Goal: Task Accomplishment & Management: Manage account settings

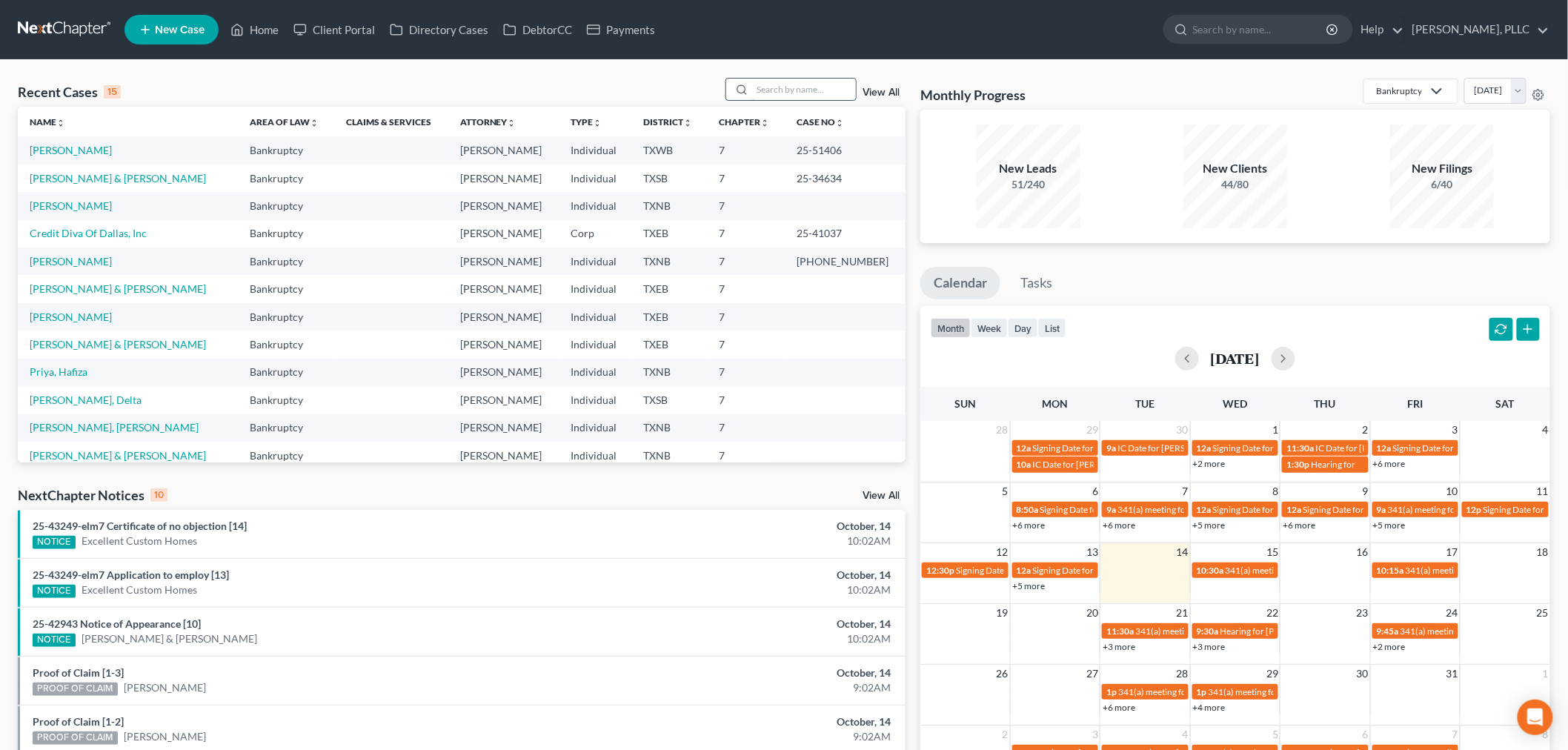
click at [804, 92] on input "search" at bounding box center [804, 90] width 103 height 22
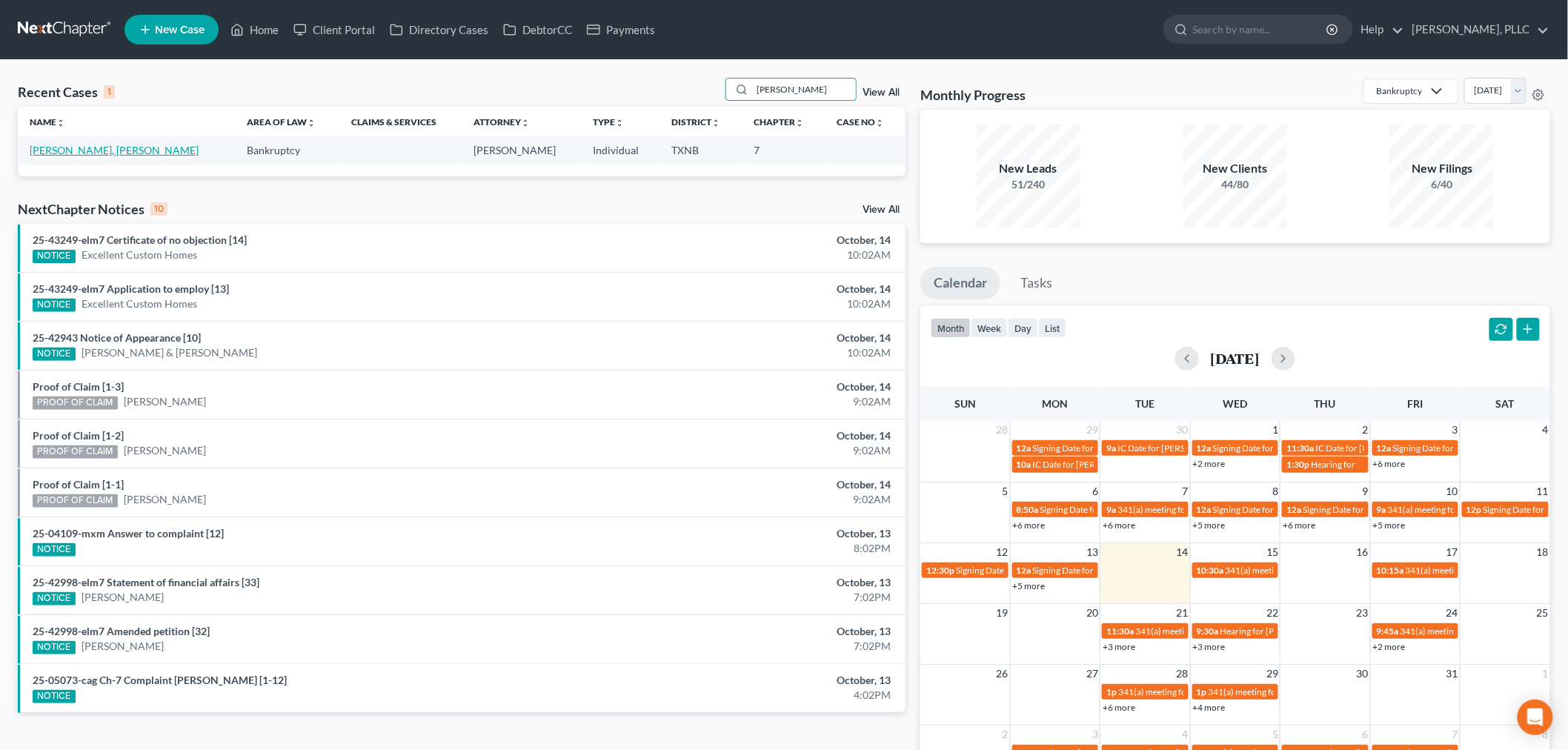
type input "[PERSON_NAME]"
click at [61, 152] on link "[PERSON_NAME], [PERSON_NAME]" at bounding box center [113, 150] width 169 height 13
select select "1"
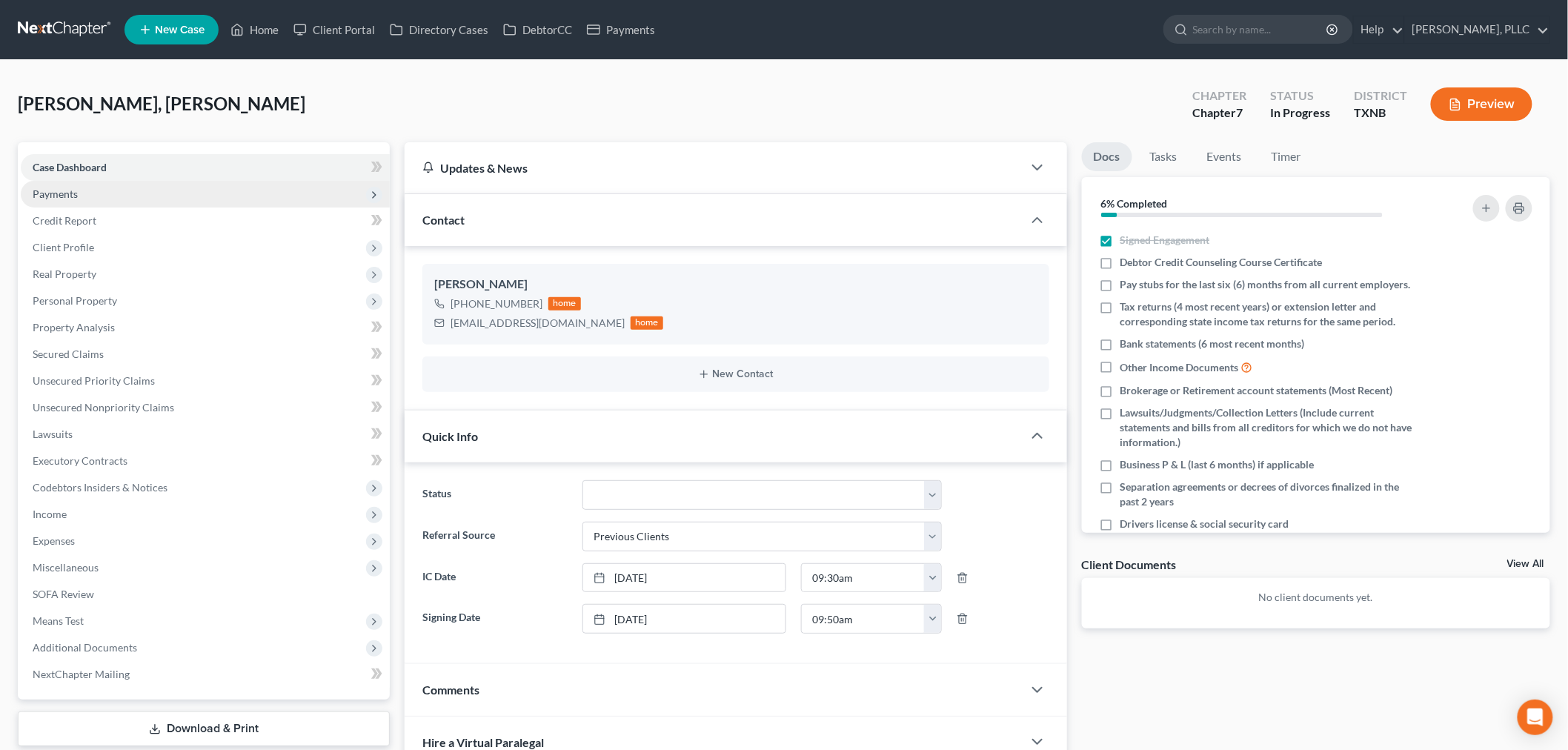
click at [72, 191] on span "Payments" at bounding box center [55, 194] width 45 height 13
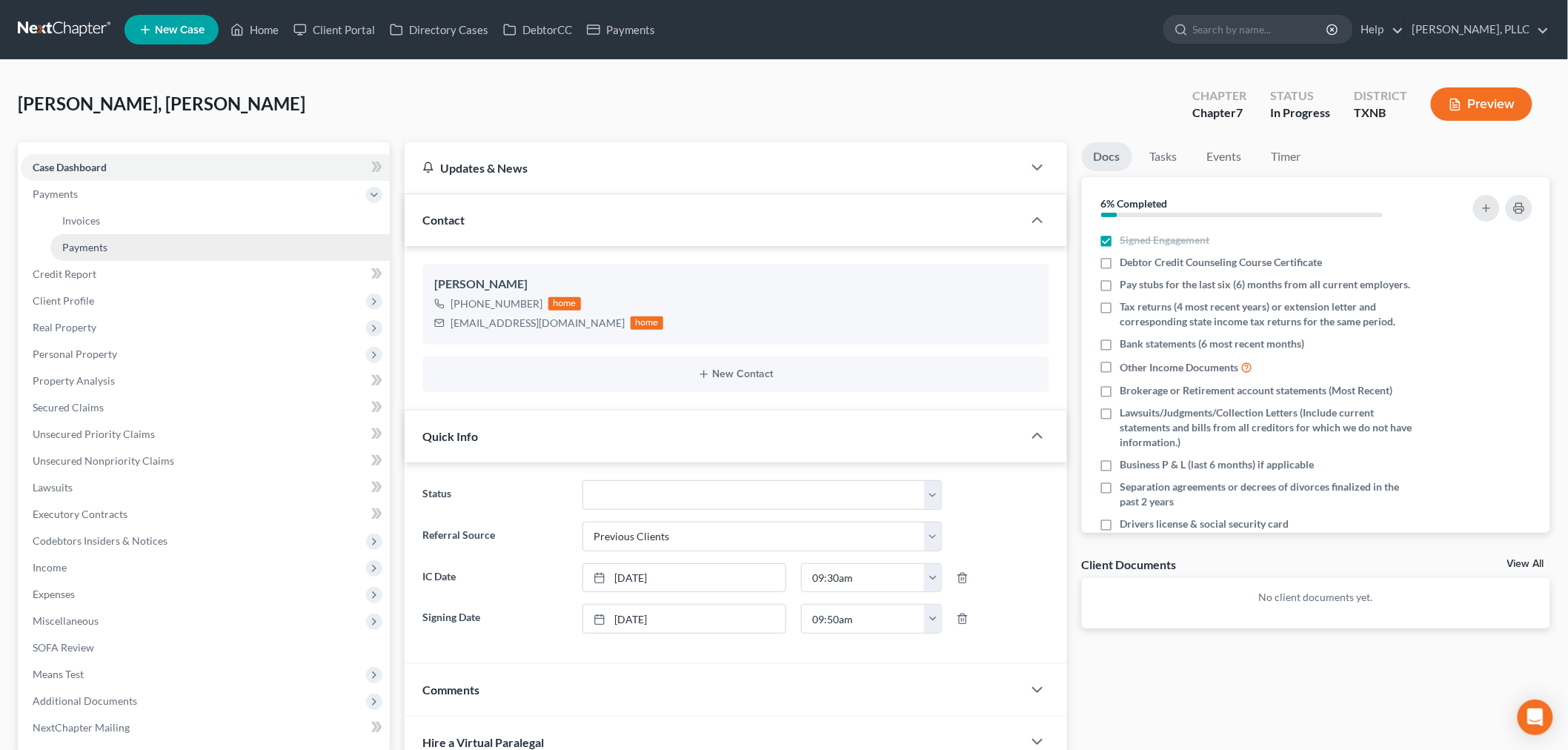
click at [82, 245] on span "Payments" at bounding box center [84, 247] width 45 height 13
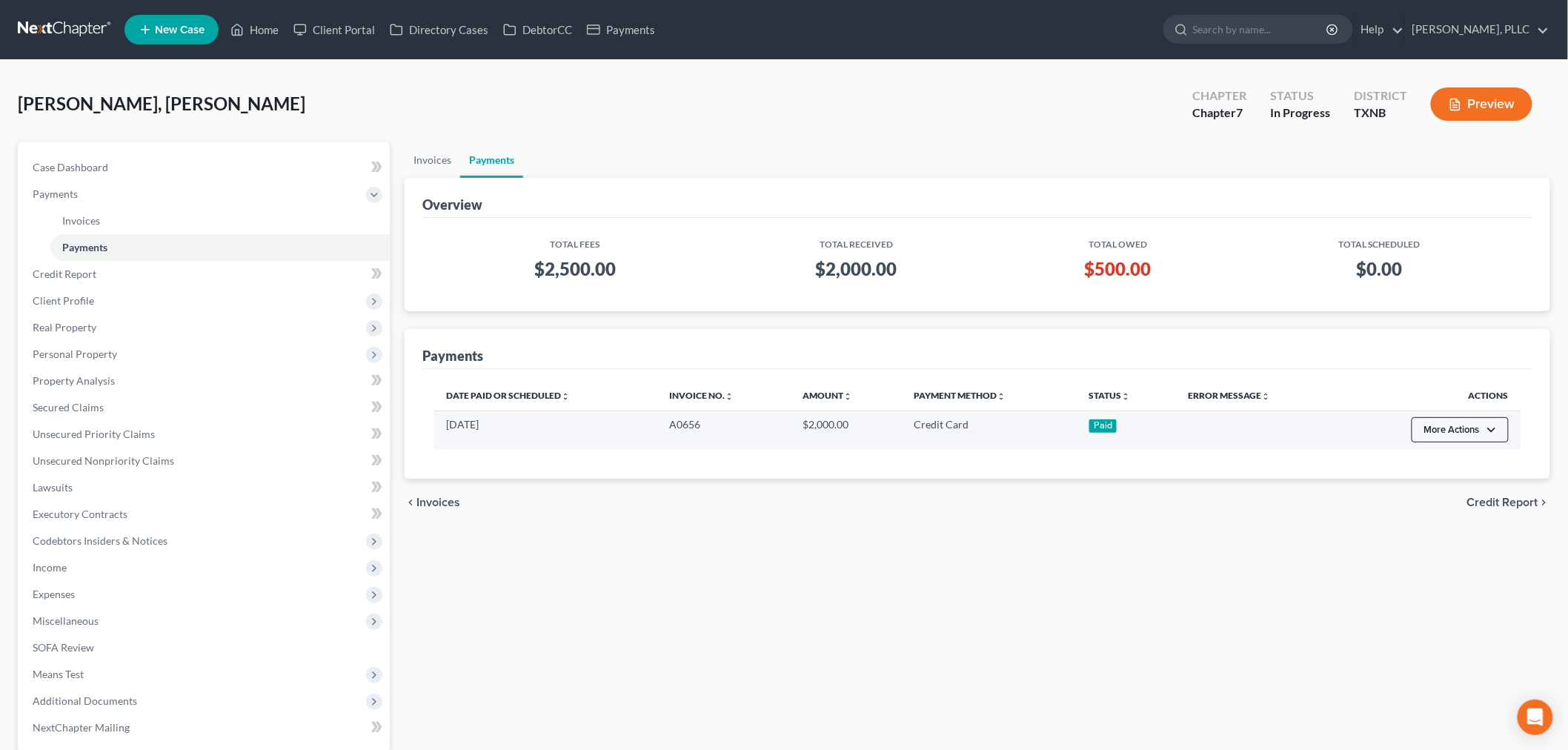
click at [1484, 431] on button "More Actions" at bounding box center [1460, 430] width 97 height 26
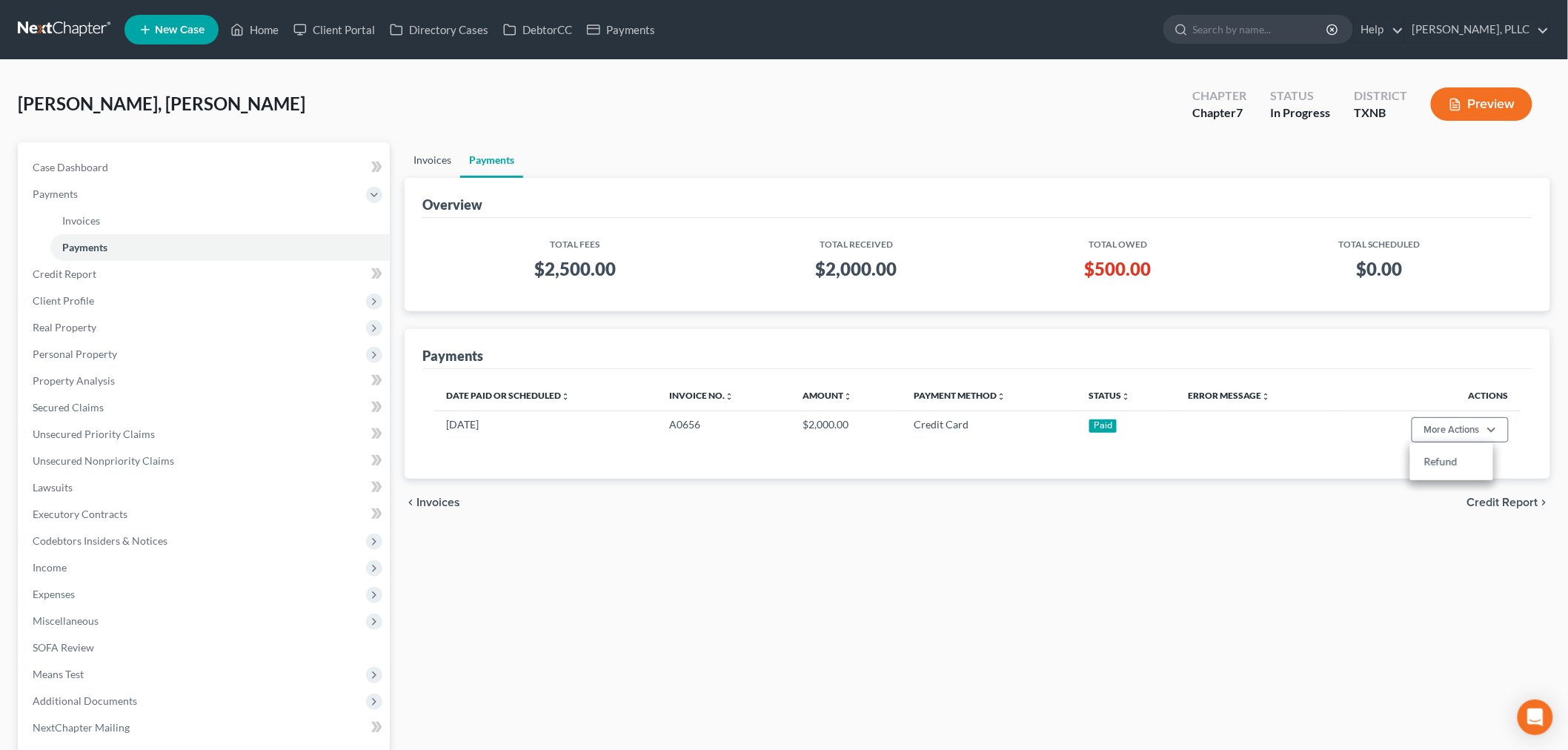
click at [441, 163] on link "Invoices" at bounding box center [432, 160] width 56 height 36
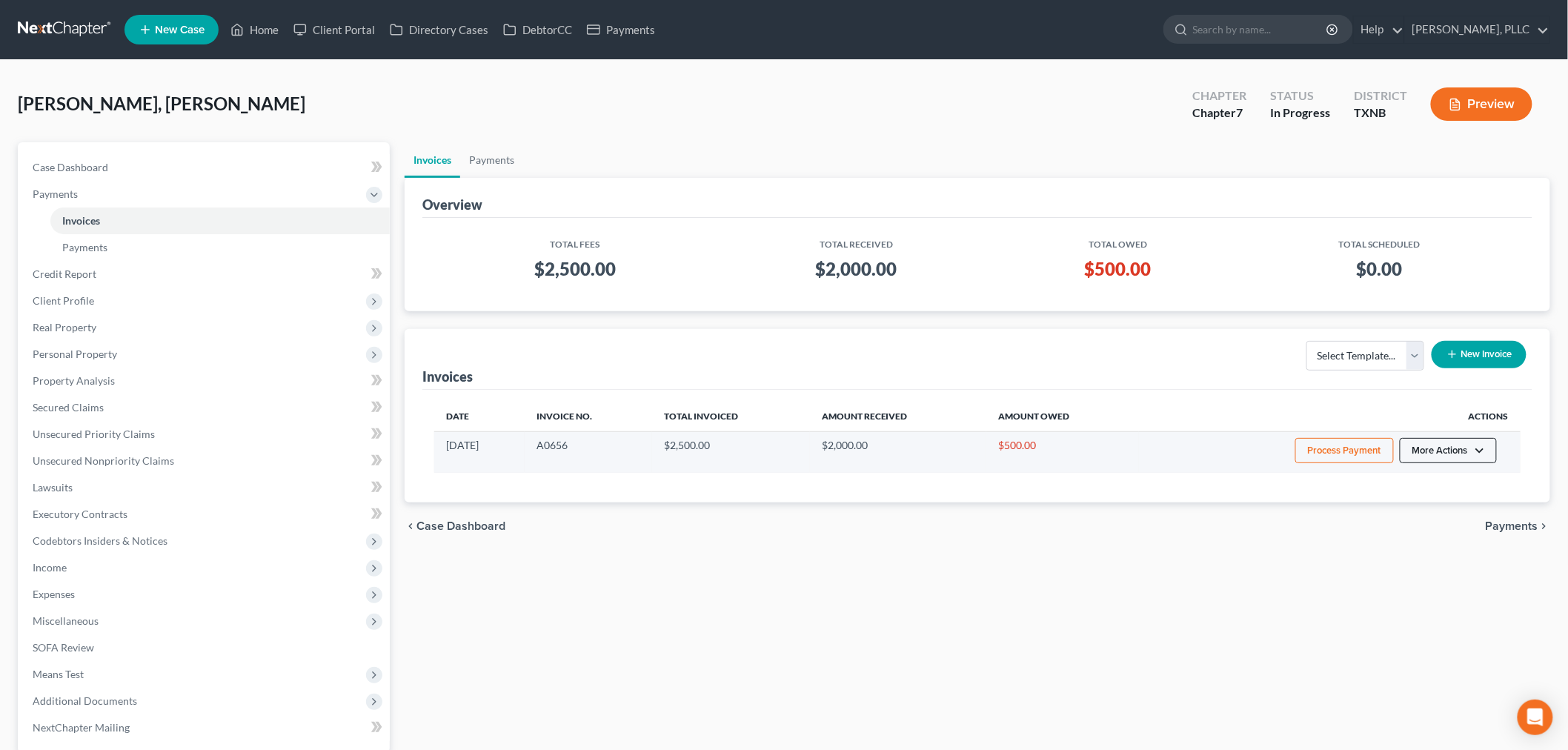
click at [1463, 451] on button "More Actions" at bounding box center [1448, 451] width 97 height 26
click at [1438, 479] on link "View/Edit" at bounding box center [1469, 483] width 174 height 26
select select "1"
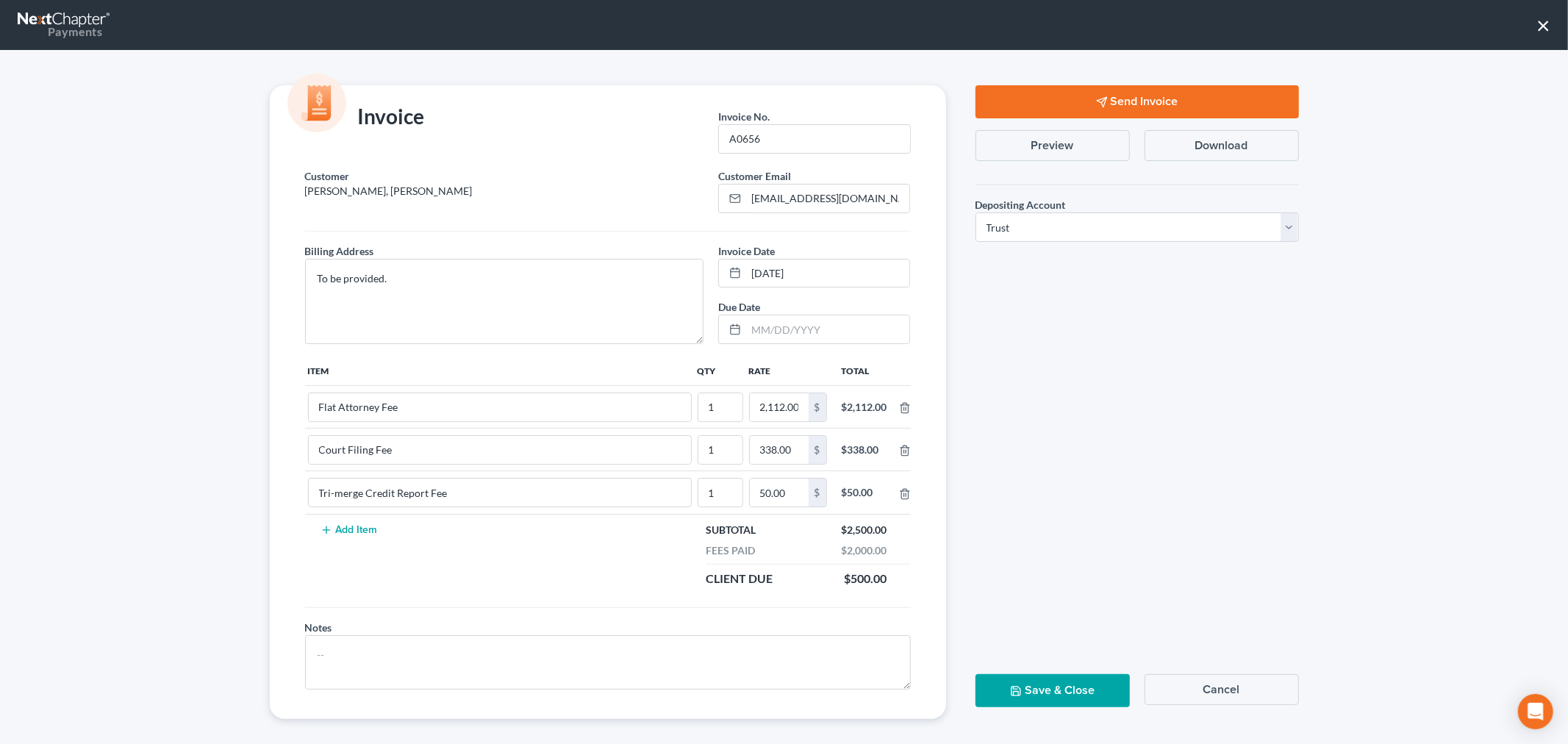
click at [1106, 103] on button "Send Invoice" at bounding box center [1137, 102] width 324 height 33
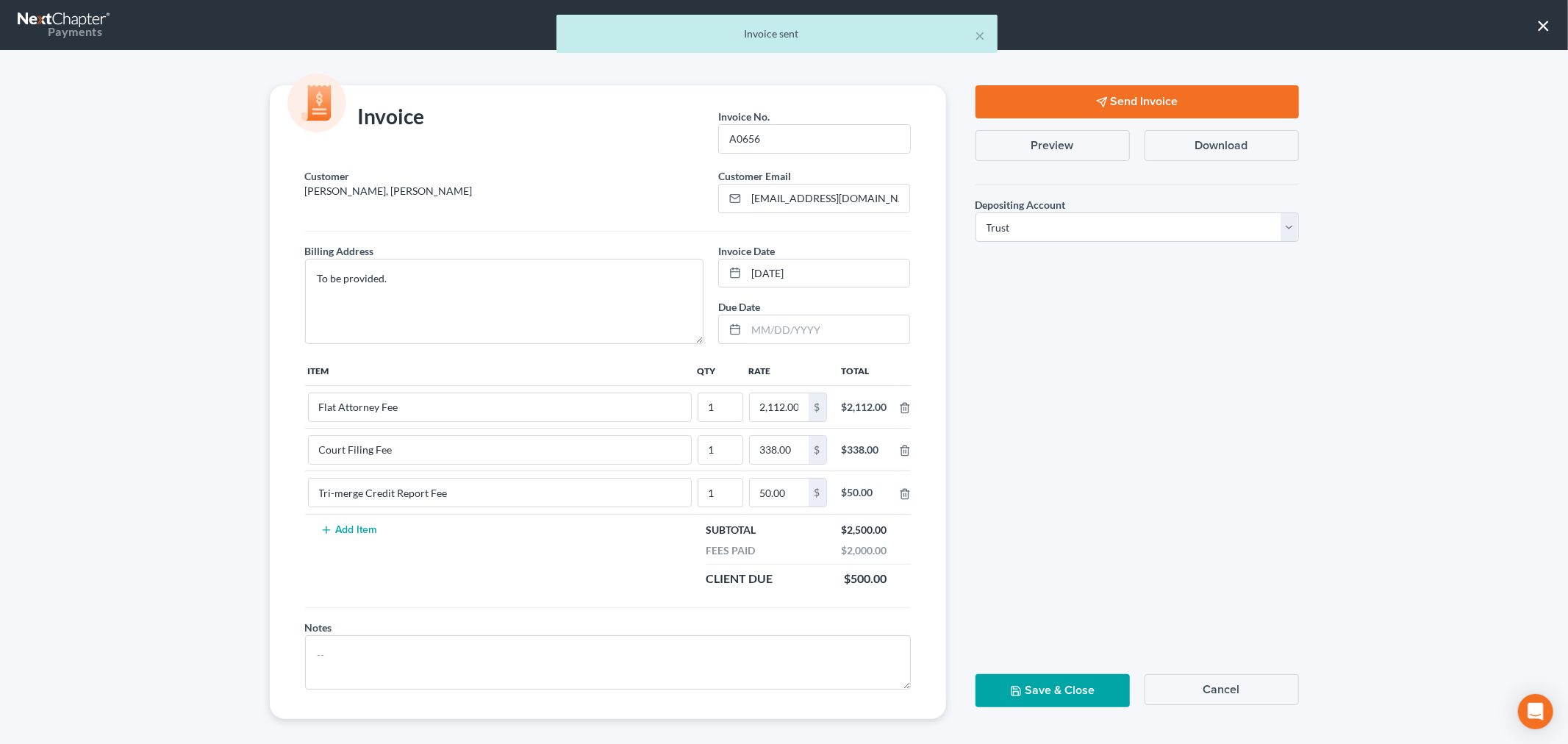
click at [1077, 690] on button "Save & Close" at bounding box center [1053, 690] width 154 height 33
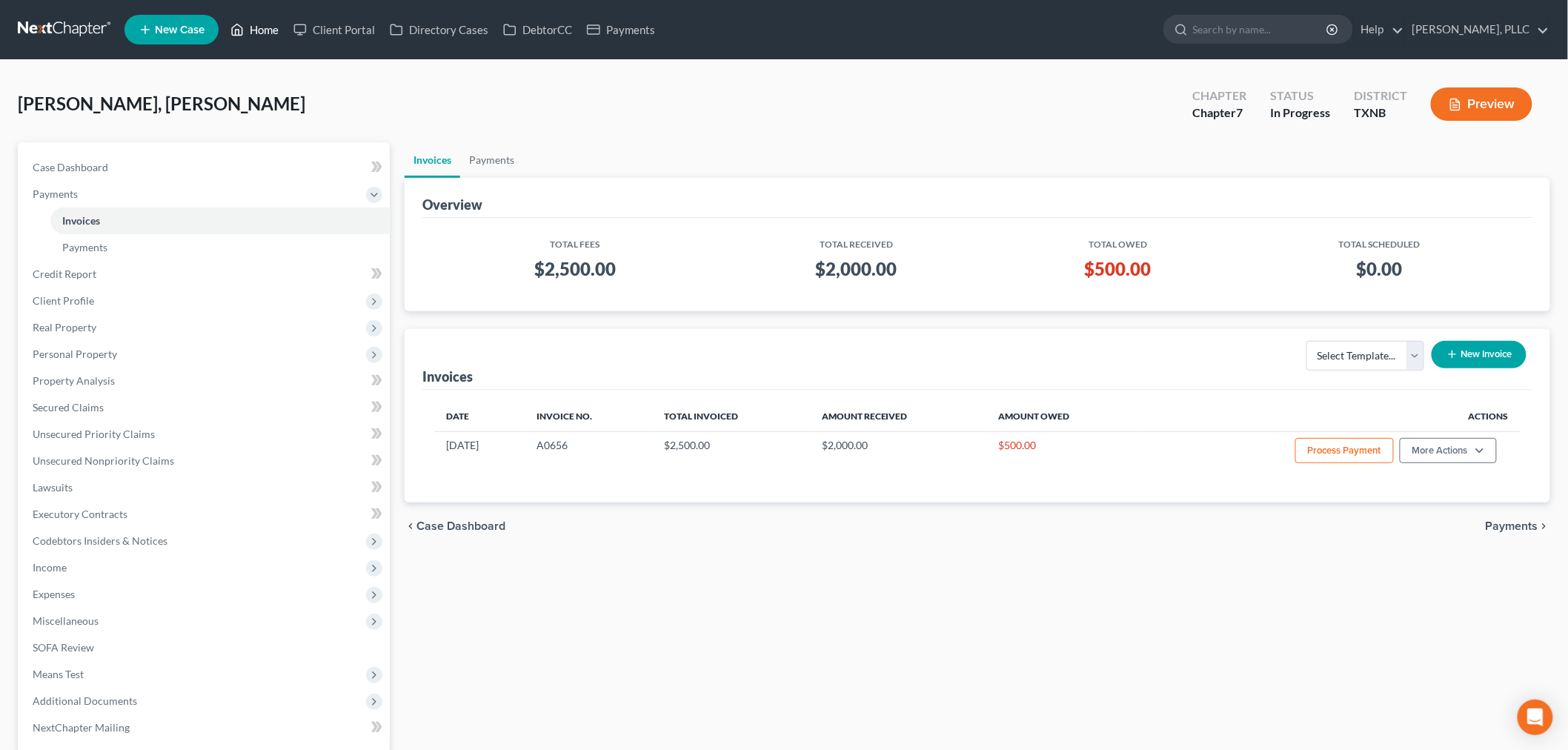
click at [268, 29] on link "Home" at bounding box center [254, 29] width 63 height 27
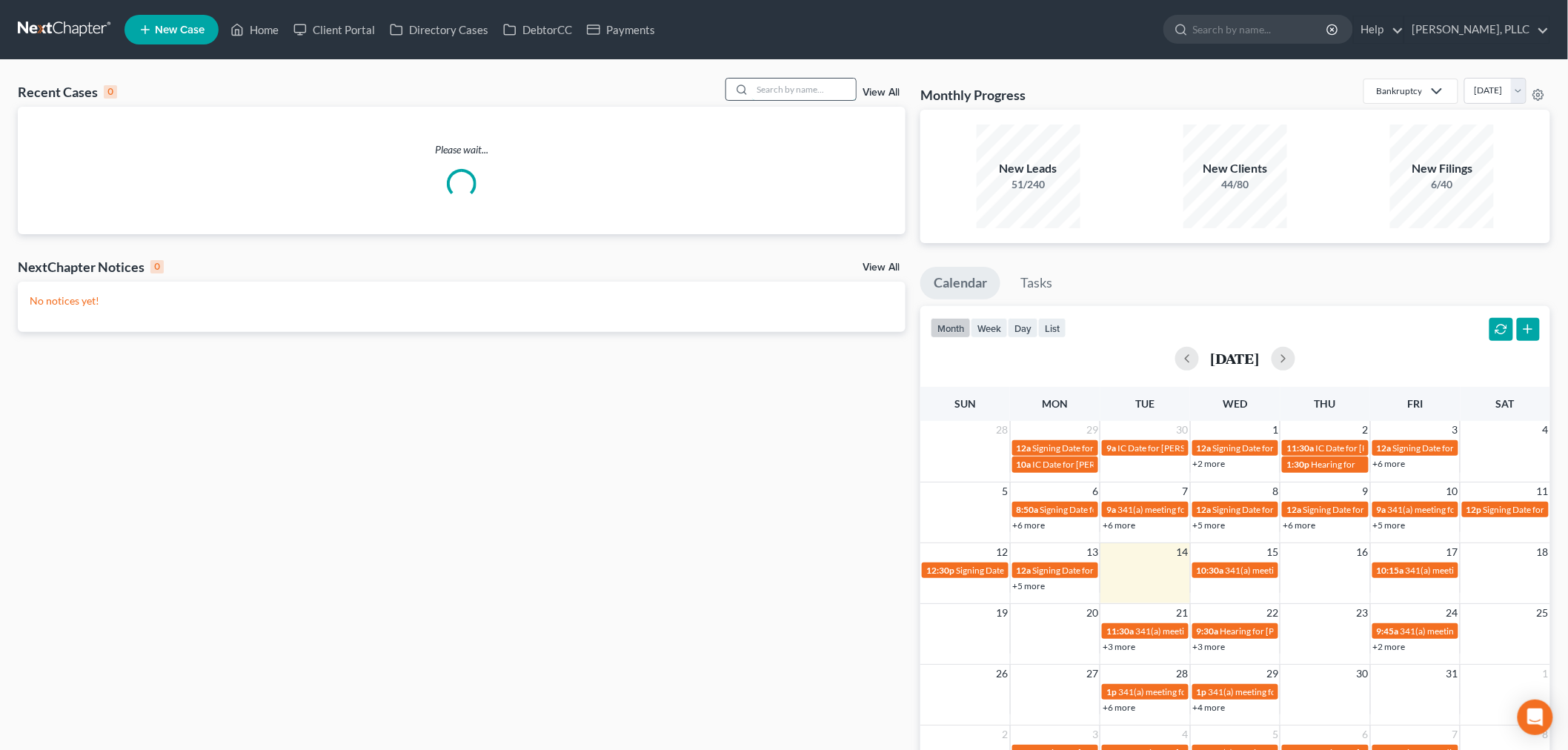
click at [794, 86] on input "search" at bounding box center [804, 90] width 103 height 22
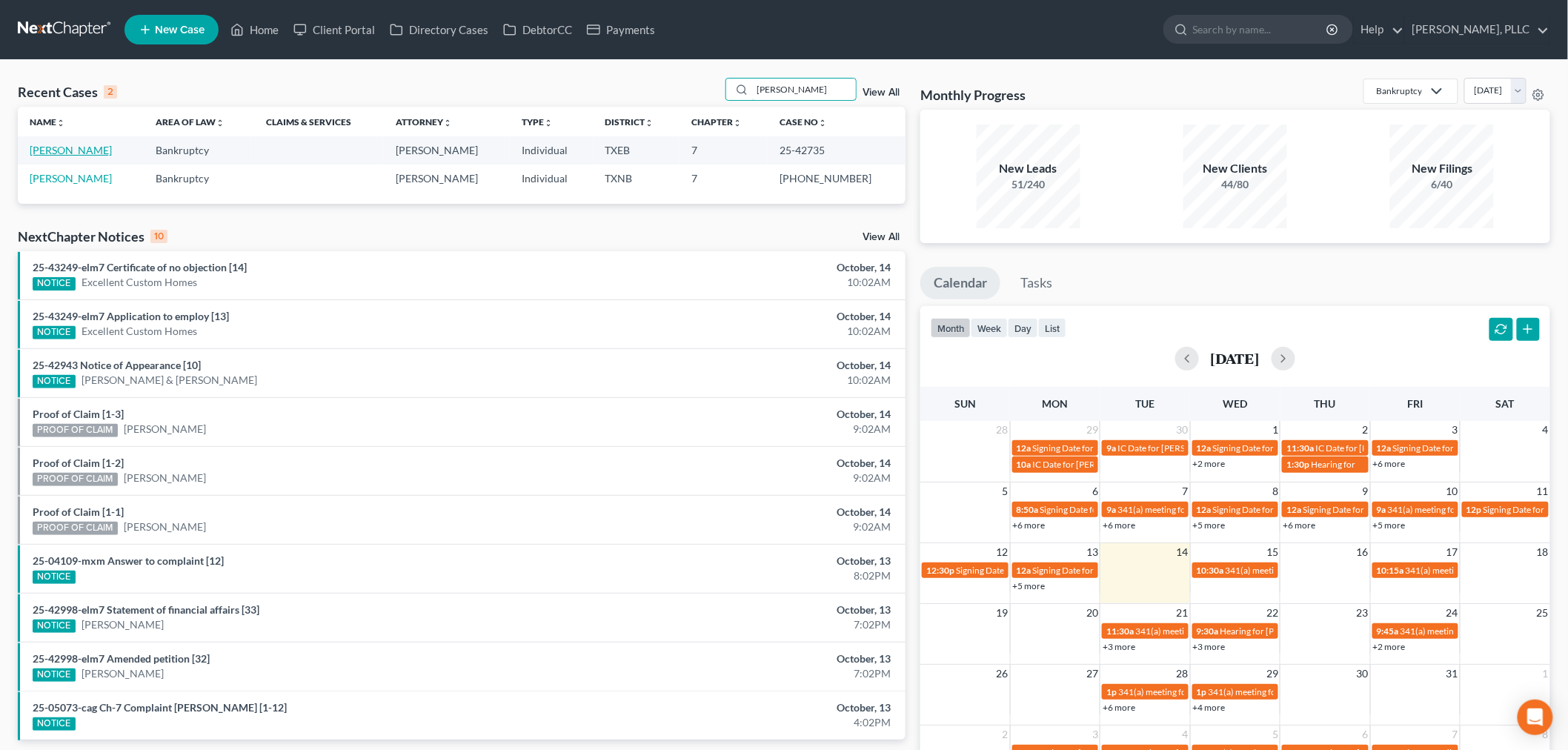
type input "[PERSON_NAME]"
click at [41, 150] on link "[PERSON_NAME]" at bounding box center [70, 150] width 82 height 13
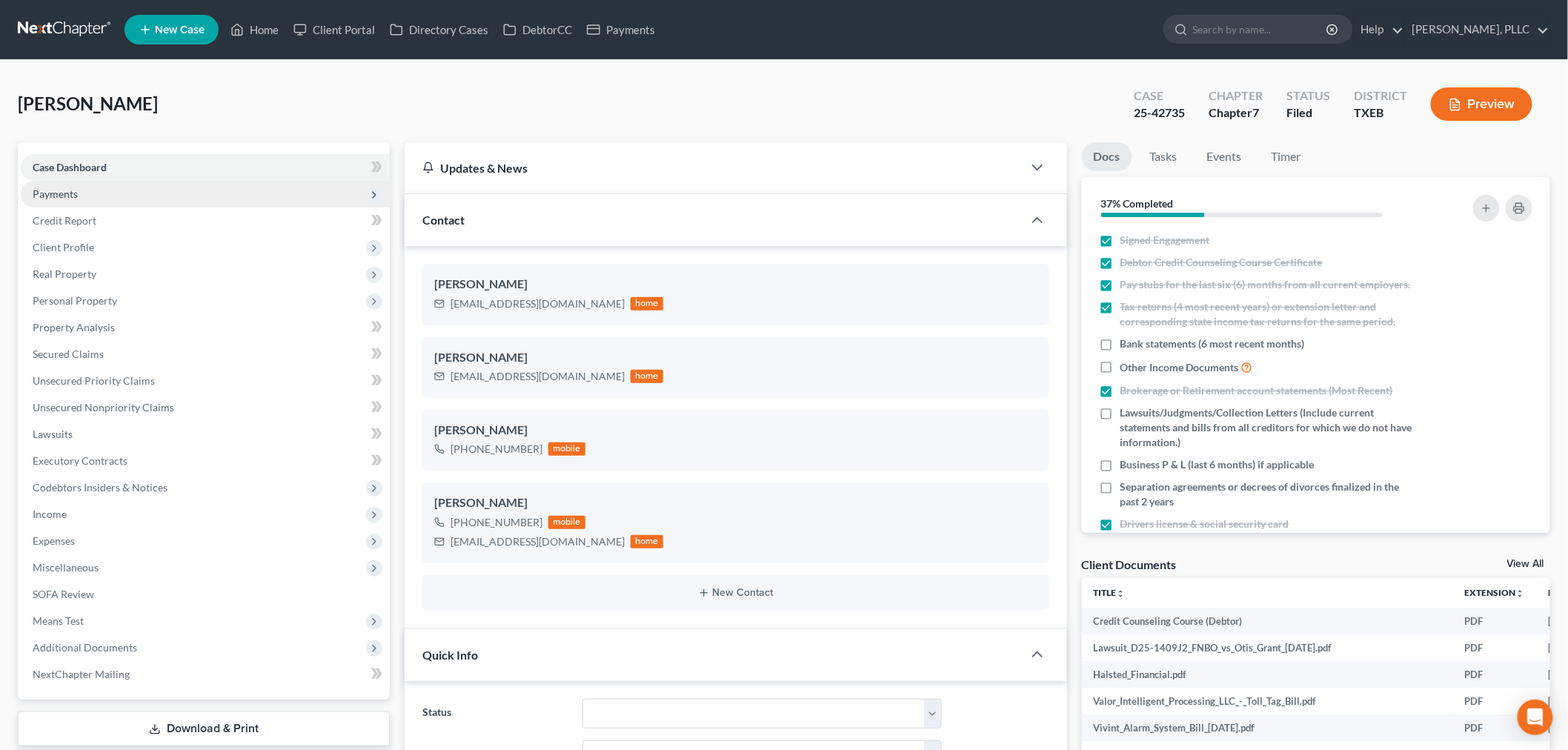
scroll to position [1191, 0]
click at [54, 191] on span "Payments" at bounding box center [55, 194] width 45 height 13
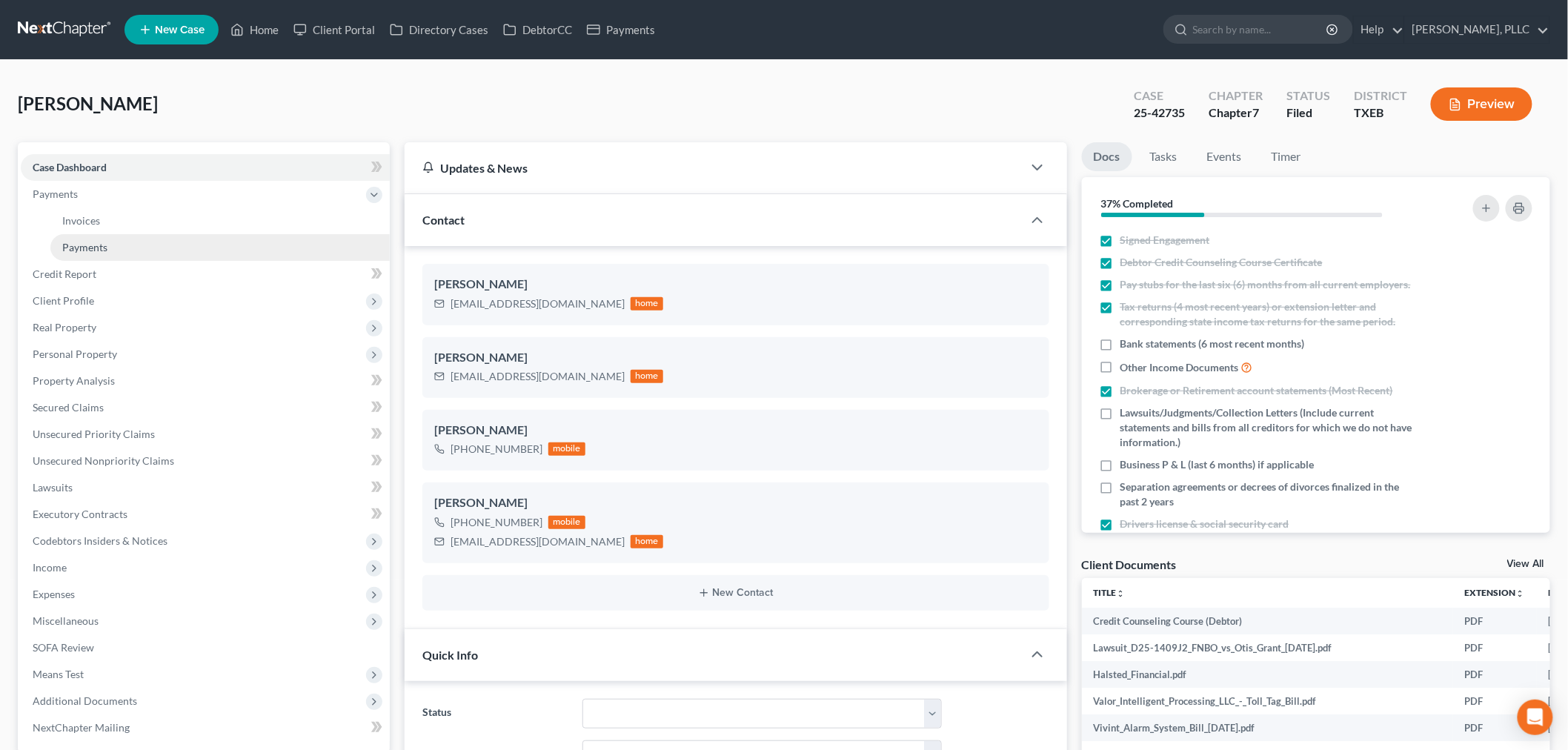
click at [82, 245] on span "Payments" at bounding box center [84, 247] width 45 height 13
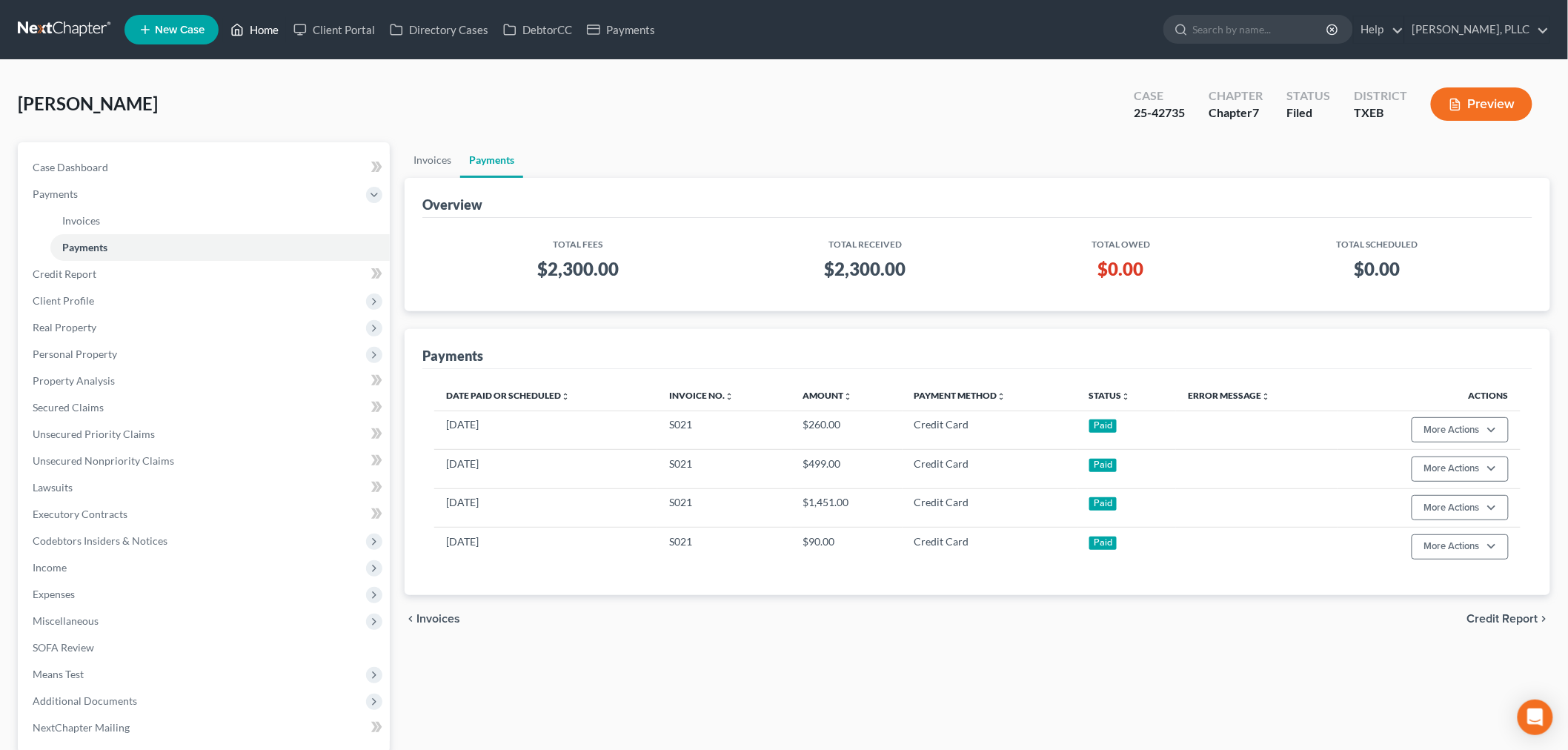
click at [270, 29] on link "Home" at bounding box center [254, 29] width 63 height 27
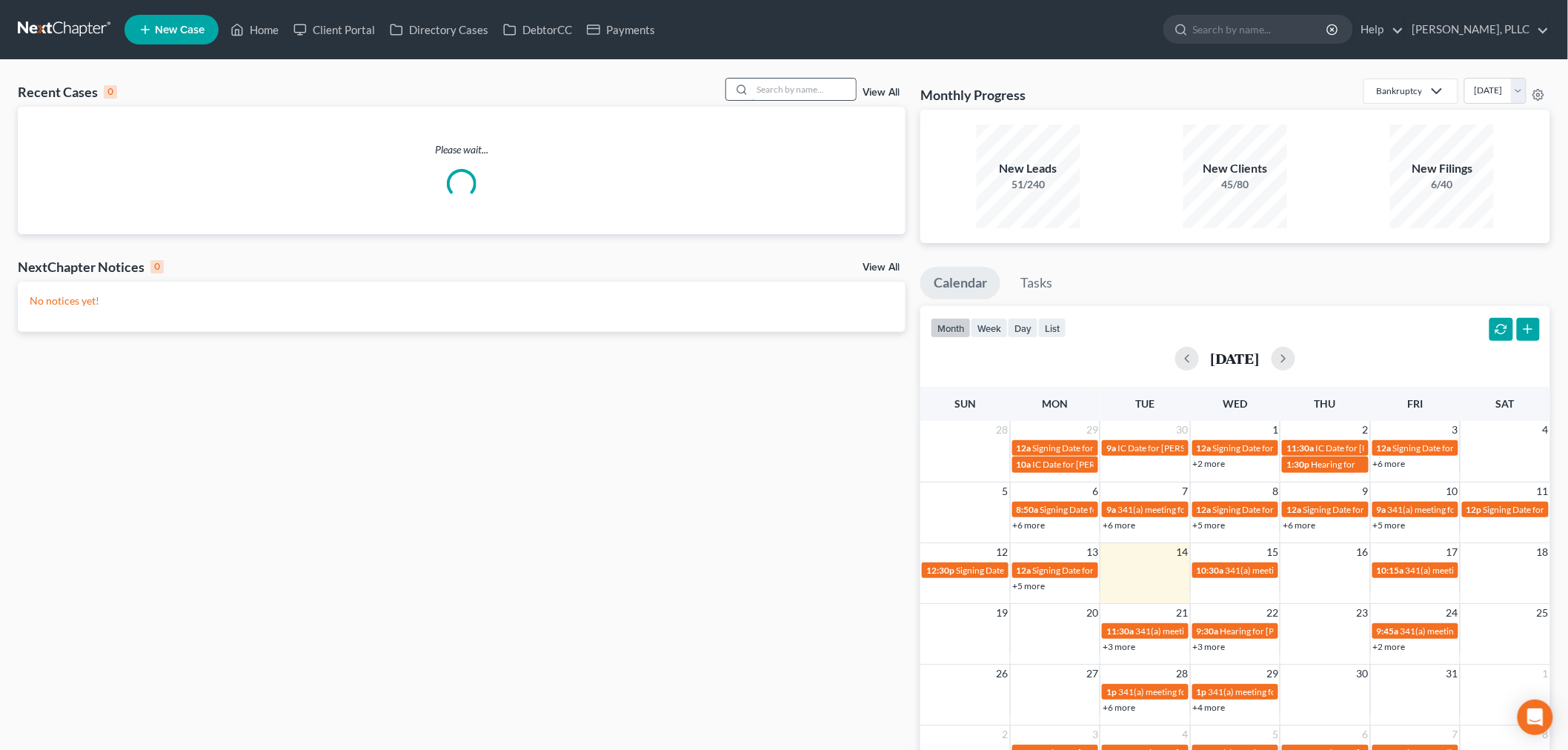
click at [805, 81] on input "search" at bounding box center [804, 90] width 103 height 22
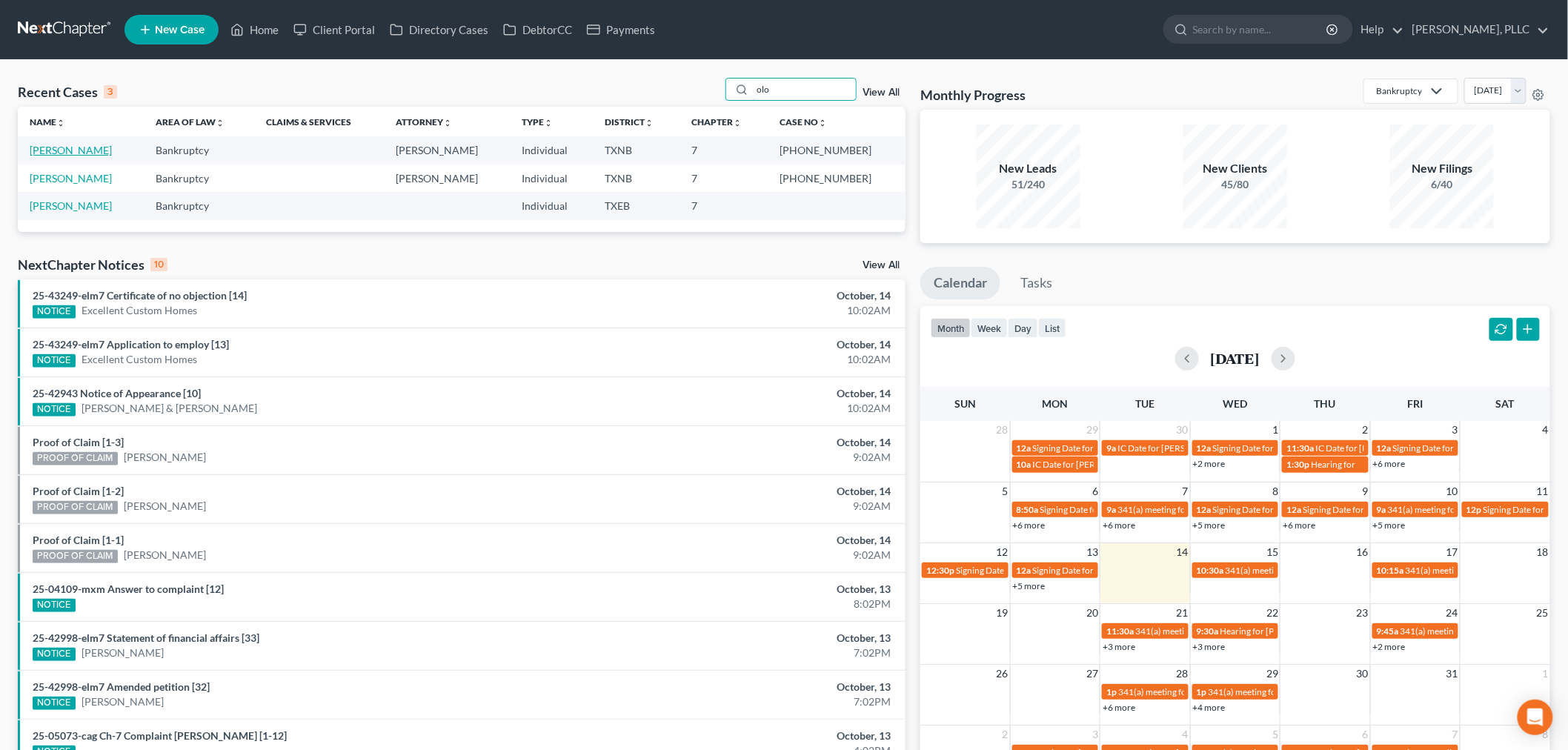
type input "olo"
click at [83, 154] on link "[PERSON_NAME]" at bounding box center [70, 150] width 82 height 13
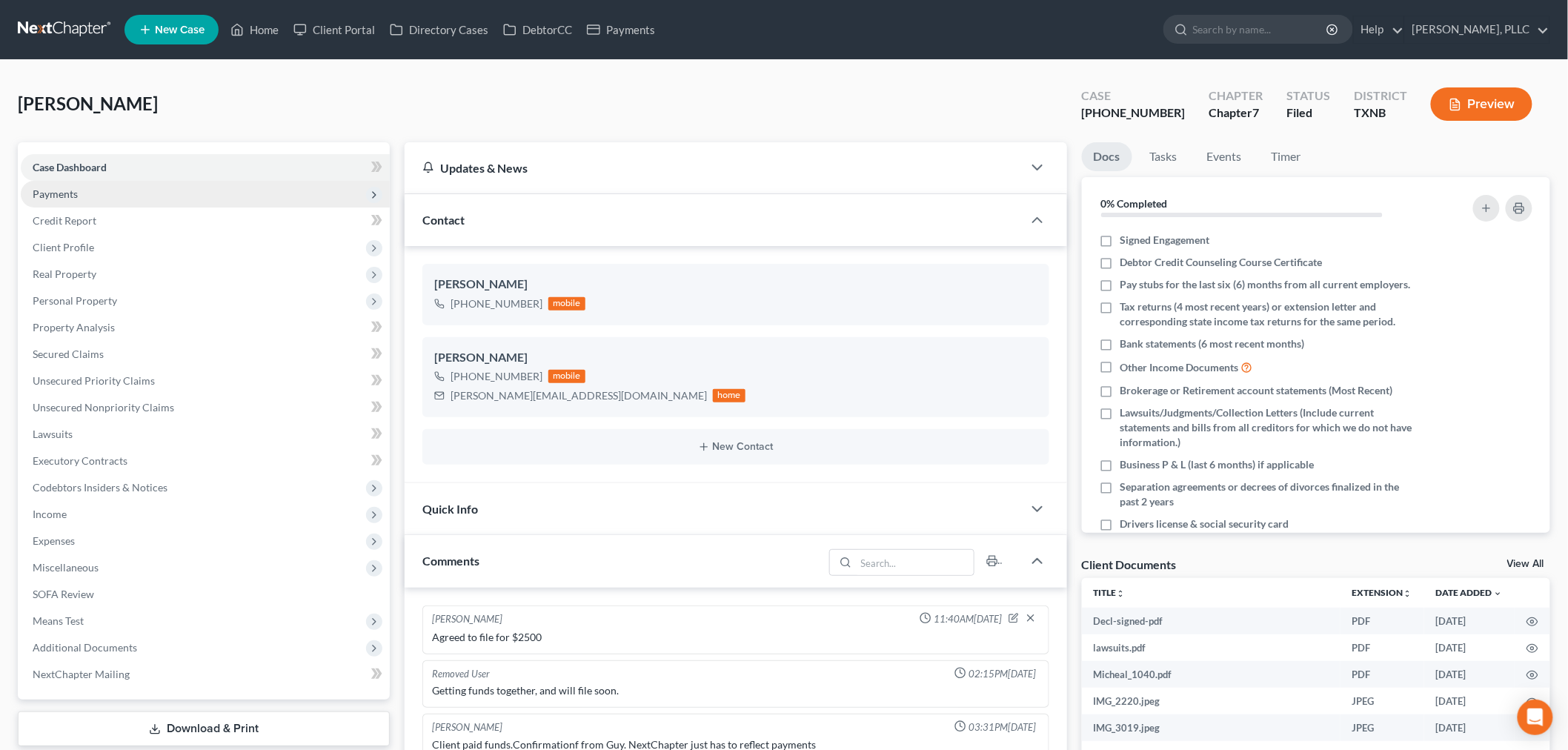
scroll to position [1716, 0]
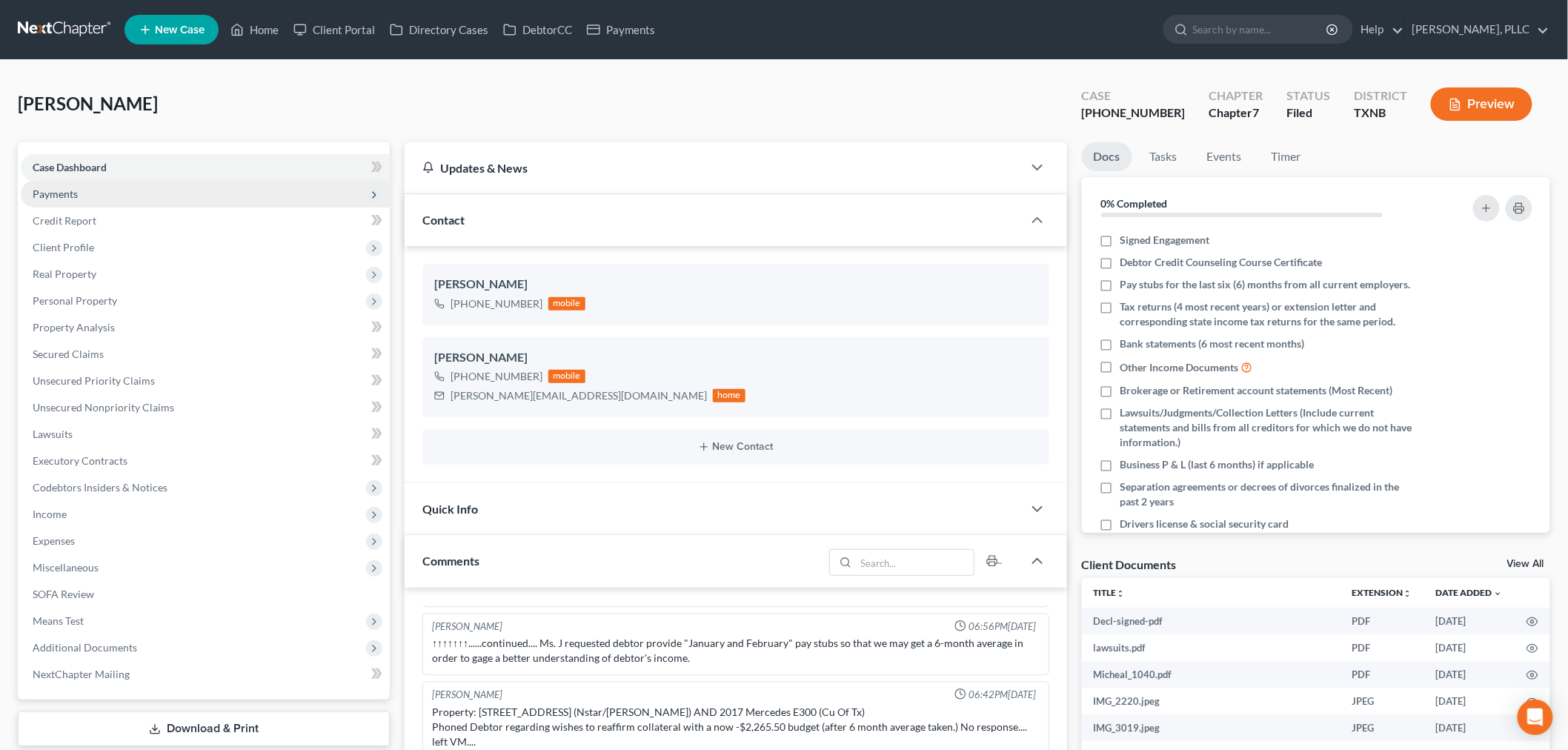
click at [71, 189] on span "Payments" at bounding box center [55, 194] width 45 height 13
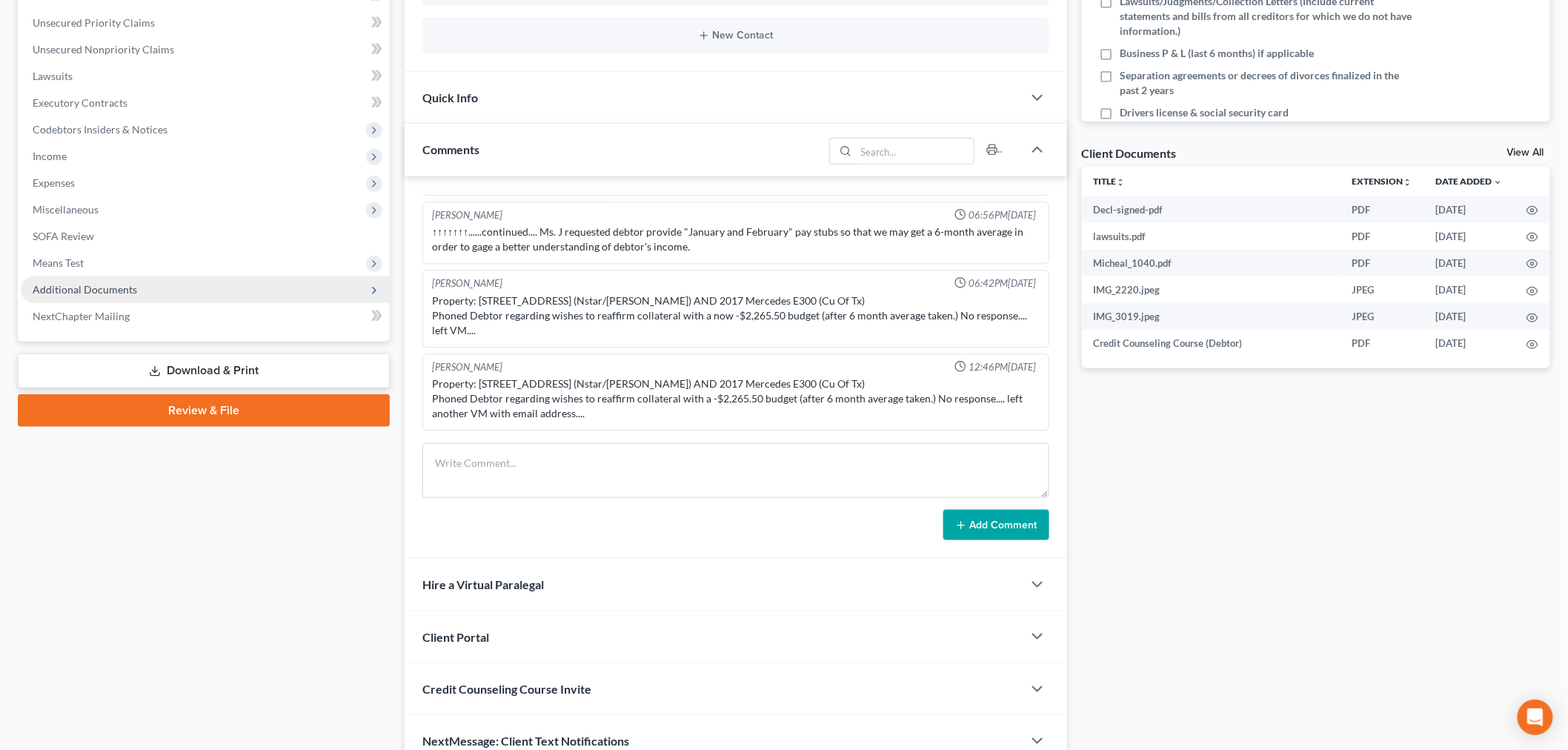
click at [108, 286] on span "Additional Documents" at bounding box center [85, 290] width 104 height 13
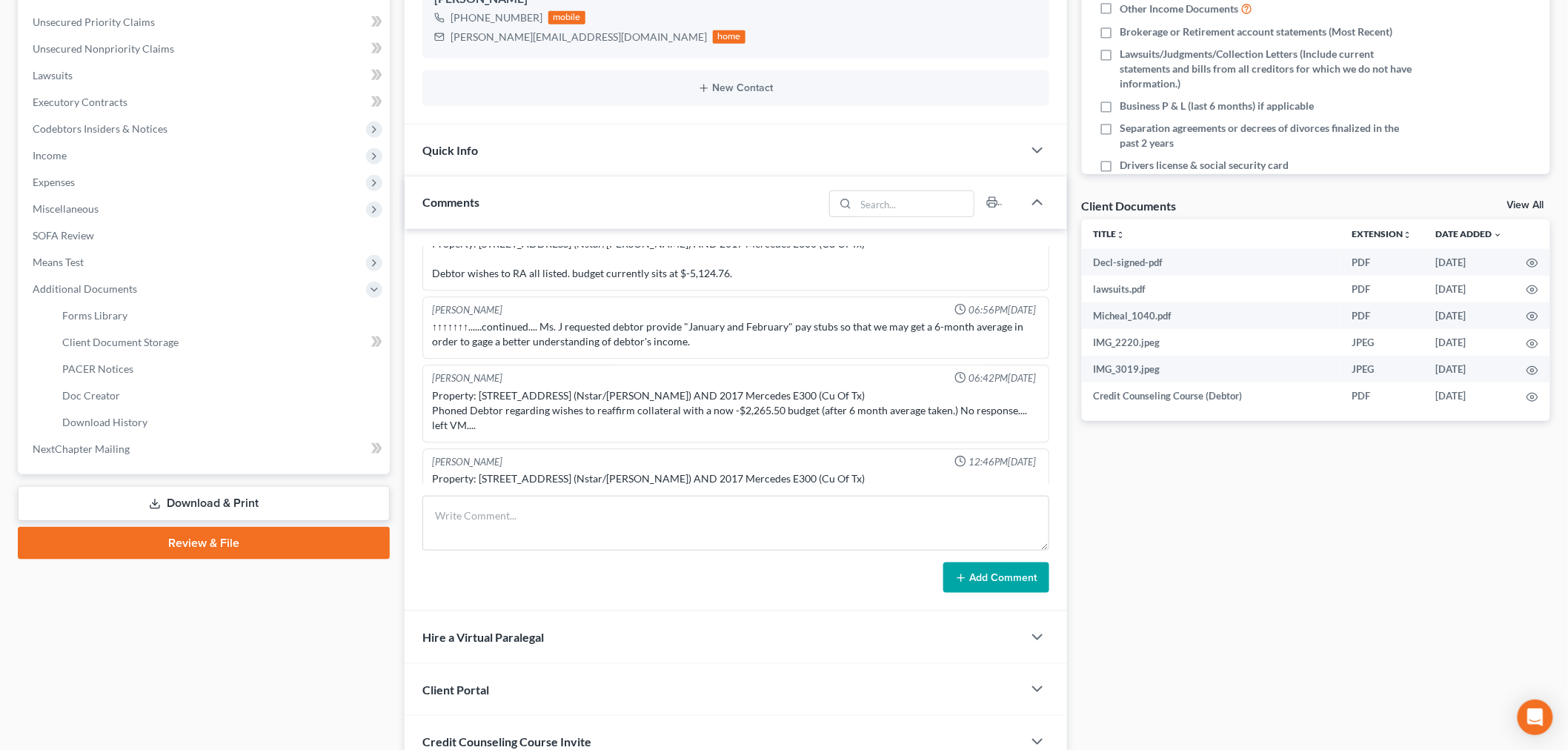
scroll to position [1634, 0]
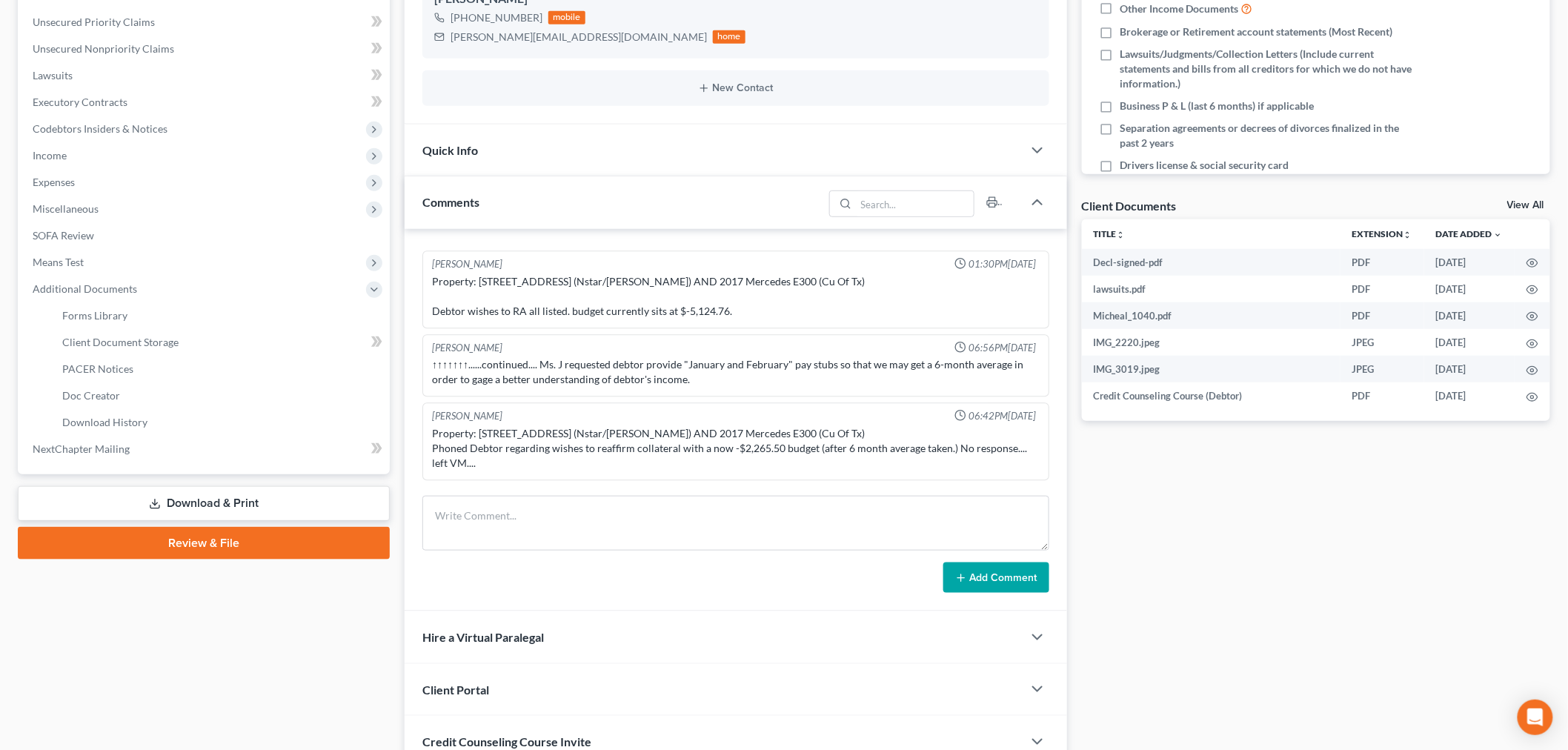
click at [582, 148] on div "Quick Info" at bounding box center [713, 150] width 618 height 51
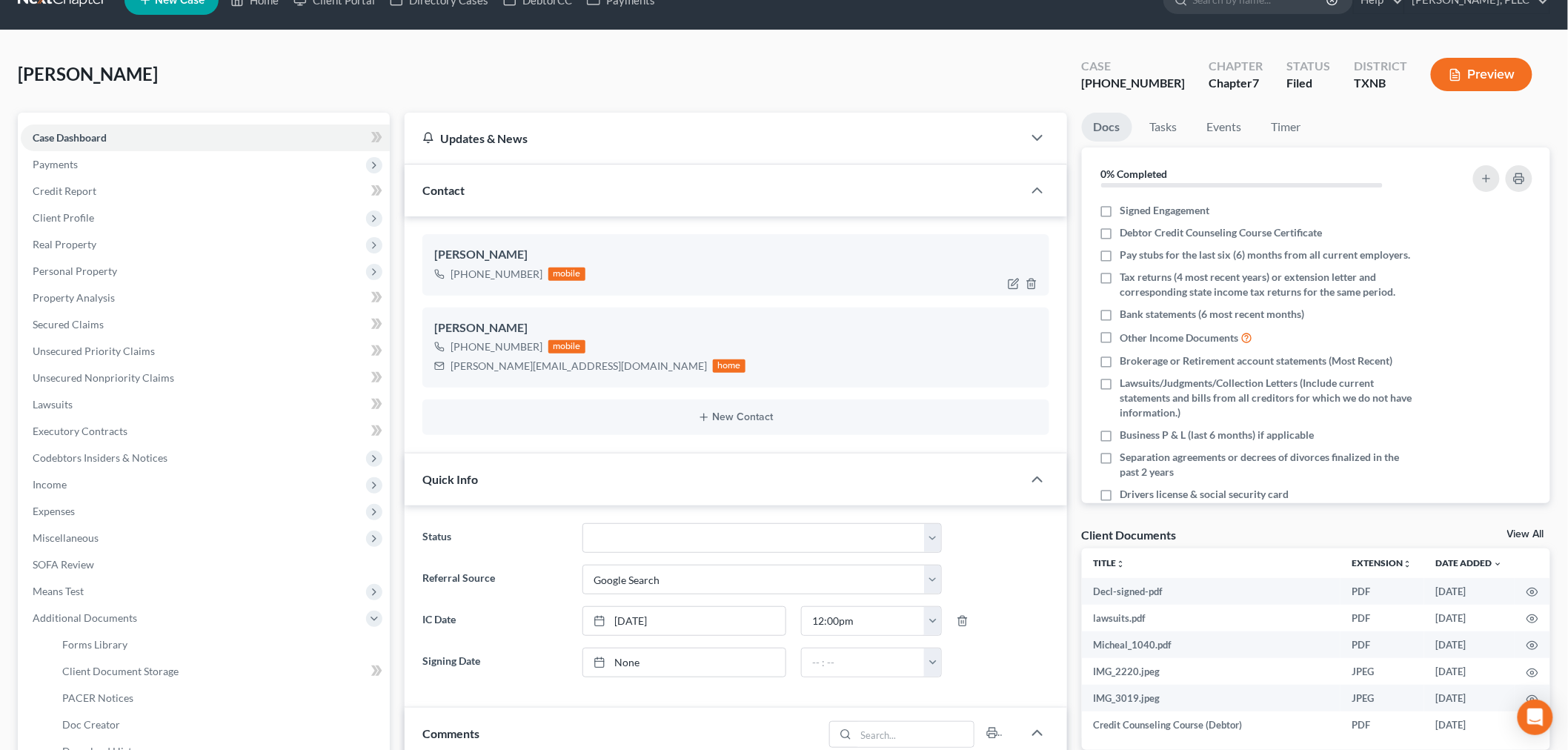
scroll to position [0, 0]
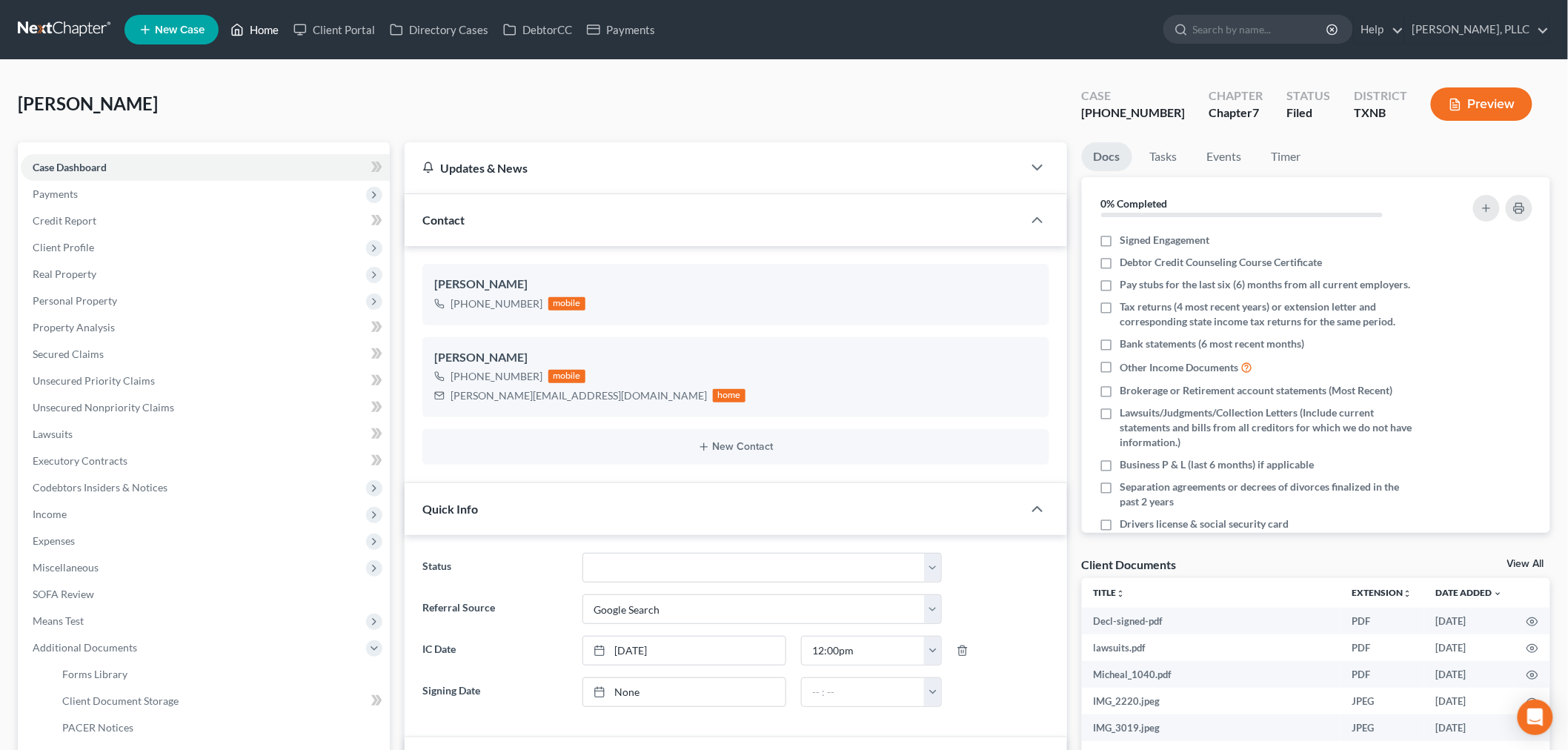
click at [265, 27] on link "Home" at bounding box center [254, 29] width 63 height 27
